Goal: Task Accomplishment & Management: Use online tool/utility

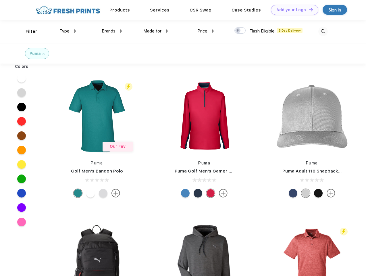
scroll to position [0, 0]
click at [292, 10] on link "Add your Logo Design Tool" at bounding box center [294, 10] width 47 height 10
click at [0, 0] on div "Design Tool" at bounding box center [0, 0] width 0 height 0
click at [308, 9] on link "Add your Logo Design Tool" at bounding box center [294, 10] width 47 height 10
click at [28, 31] on div "Filter" at bounding box center [32, 31] width 12 height 7
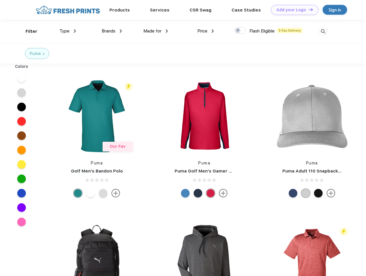
click at [68, 31] on span "Type" at bounding box center [64, 30] width 10 height 5
click at [112, 31] on span "Brands" at bounding box center [109, 30] width 14 height 5
click at [156, 31] on span "Made for" at bounding box center [152, 30] width 18 height 5
click at [206, 31] on span "Price" at bounding box center [202, 30] width 10 height 5
click at [240, 31] on div at bounding box center [239, 30] width 11 height 6
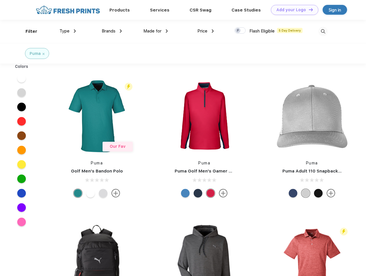
click at [238, 31] on input "checkbox" at bounding box center [236, 29] width 4 height 4
click at [323, 31] on img at bounding box center [322, 31] width 9 height 9
